Goal: Task Accomplishment & Management: Manage account settings

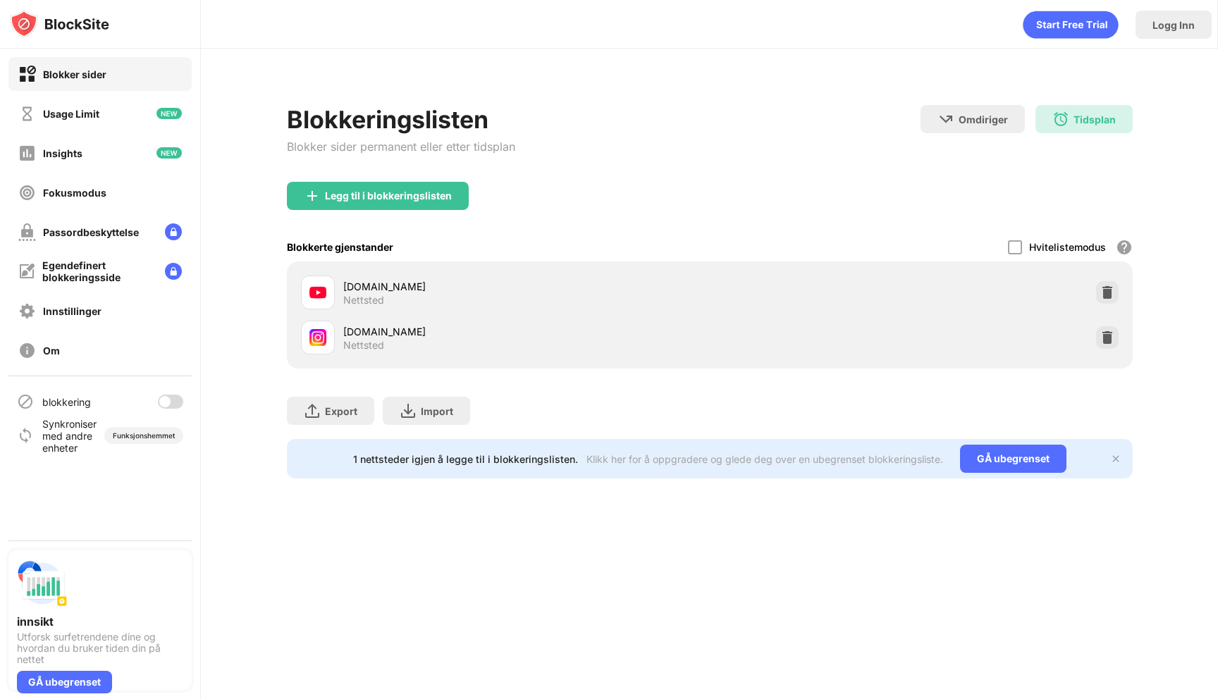
click at [163, 400] on div at bounding box center [164, 401] width 11 height 11
